Goal: Transaction & Acquisition: Purchase product/service

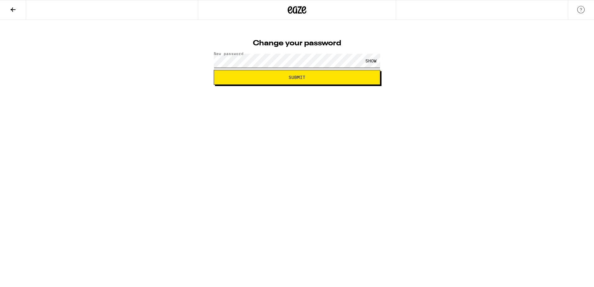
click at [214, 70] on button "Submit" at bounding box center [297, 77] width 166 height 15
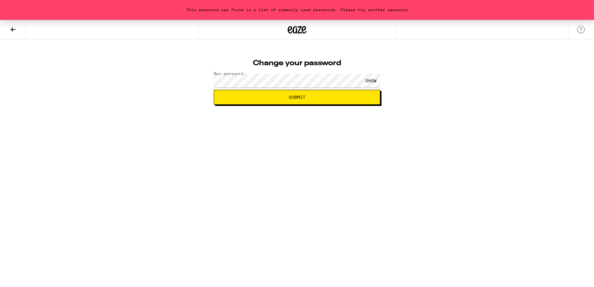
drag, startPoint x: 164, startPoint y: 214, endPoint x: 183, endPoint y: 196, distance: 25.7
click at [167, 105] on html "This password was found in a list of commonly used passwords. Please try anothe…" at bounding box center [297, 52] width 594 height 105
click at [211, 83] on div "Change your password New password SHOW Submit" at bounding box center [296, 79] width 179 height 49
click at [214, 90] on button "Submit" at bounding box center [297, 97] width 166 height 15
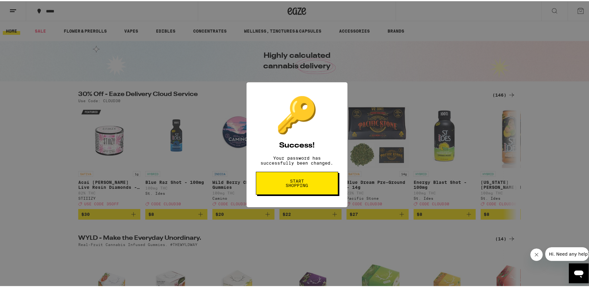
click at [211, 94] on div "🔑 Success! Your password has successfully been changed. Start shopping" at bounding box center [297, 143] width 594 height 287
